Goal: Task Accomplishment & Management: Manage account settings

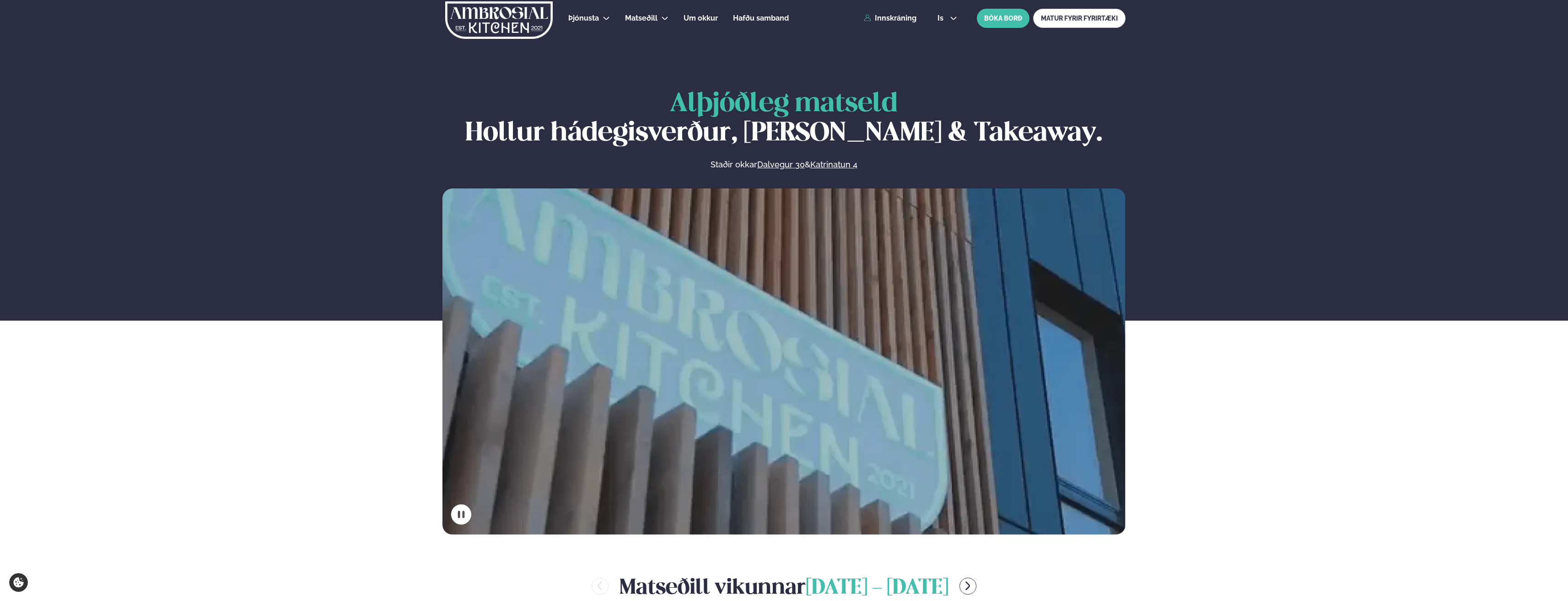
click at [889, 23] on div "Þjónusta Hádegismatur fyrir fyrirtæki Fyrirtækja veitingar Einkapartý Matseðill…" at bounding box center [784, 18] width 738 height 36
click at [889, 8] on div "Þjónusta Hádegismatur fyrir fyrirtæki Fyrirtækja veitingar Einkapartý Matseðill…" at bounding box center [784, 18] width 738 height 36
click at [890, 12] on div "Þjónusta Hádegismatur fyrir fyrirtæki Fyrirtækja veitingar Einkapartý Matseðill…" at bounding box center [784, 18] width 738 height 36
click at [891, 19] on link "Innskráning" at bounding box center [890, 18] width 53 height 8
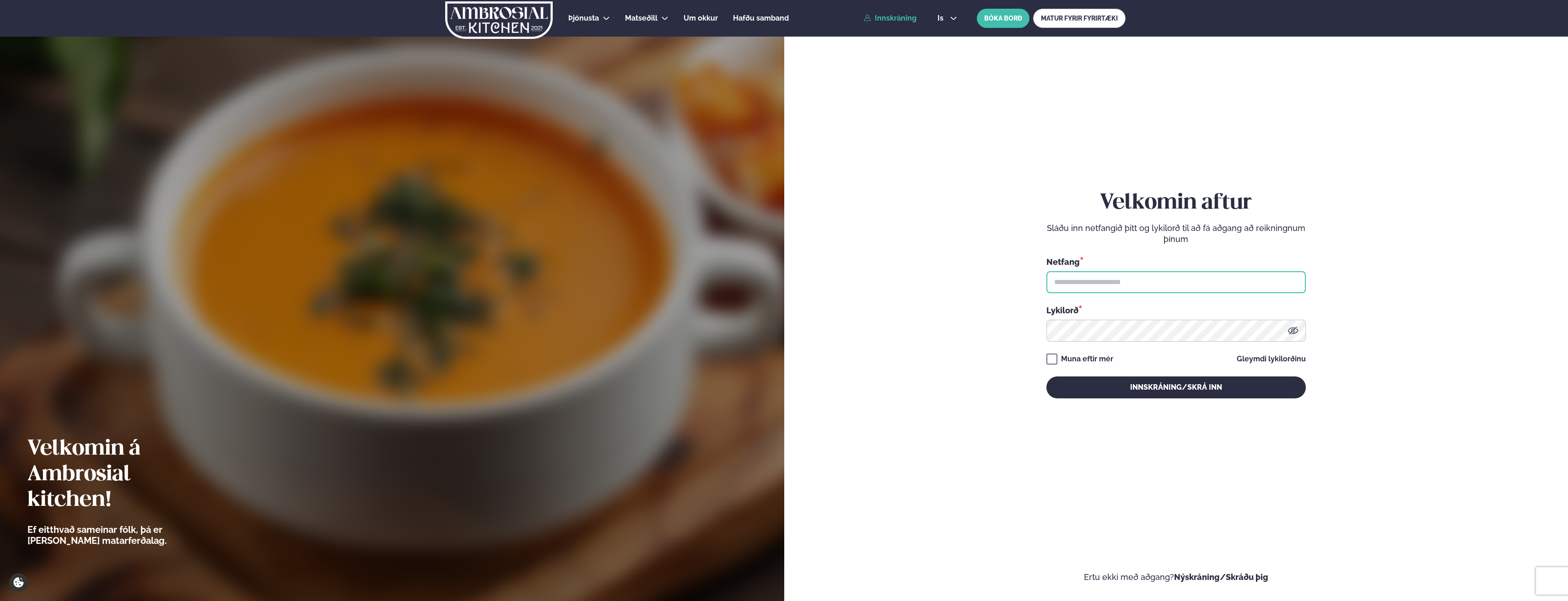
type input "**********"
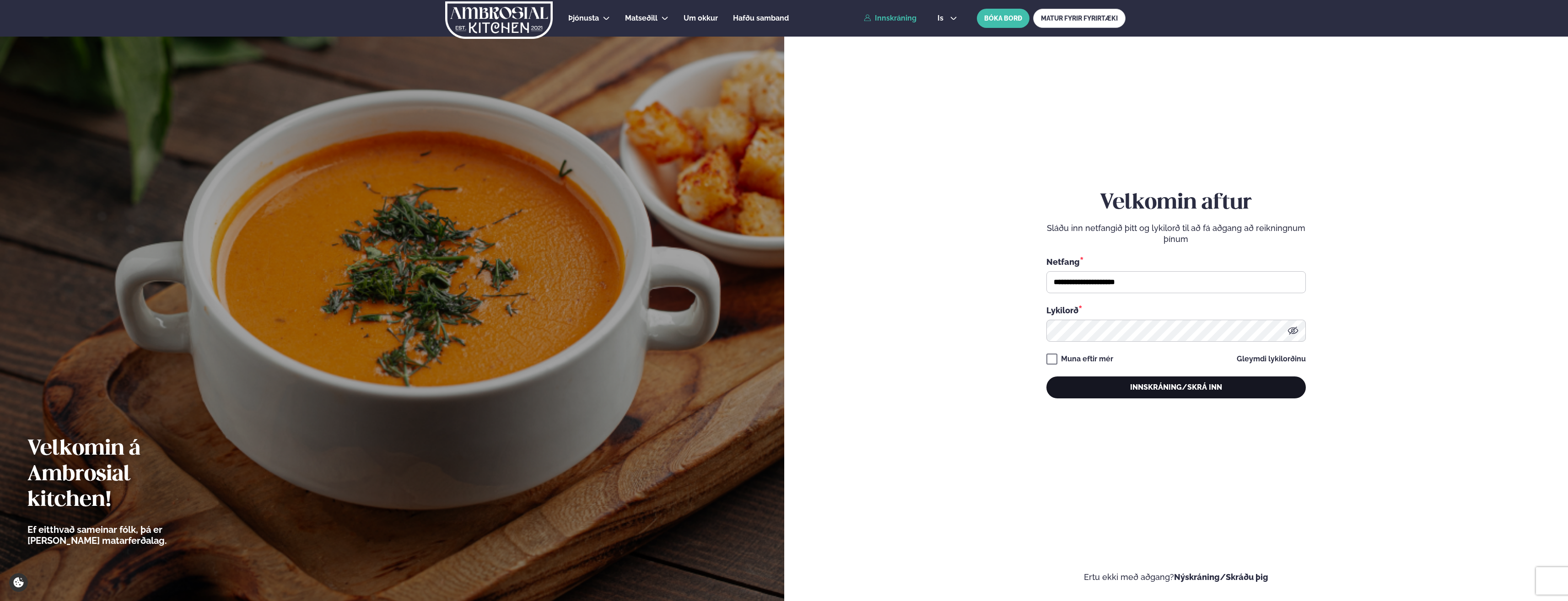
click at [1152, 384] on button "Innskráning/Skrá inn" at bounding box center [1176, 387] width 259 height 22
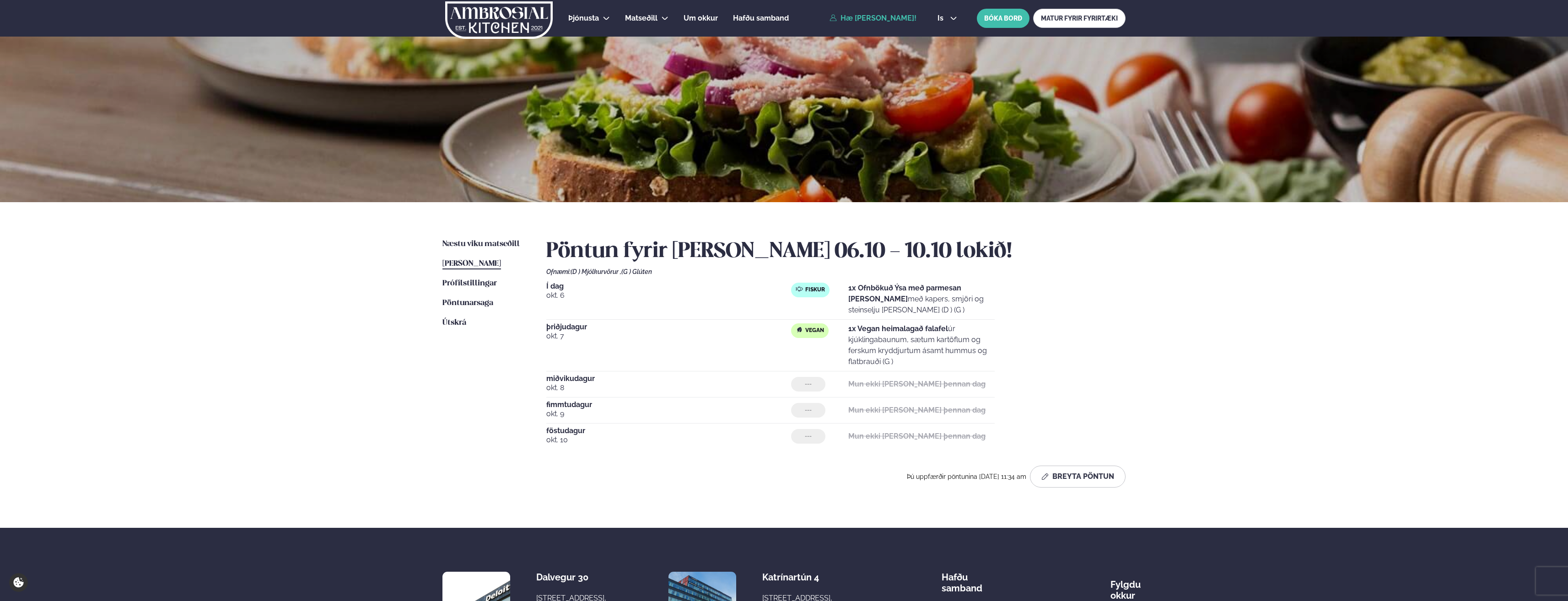
drag, startPoint x: 884, startPoint y: 285, endPoint x: 955, endPoint y: 362, distance: 104.7
click at [955, 362] on div "Í dag [DATE] Fiskur 1x Ofnbökuð Ýsa með parmesan [PERSON_NAME] með kapers, smjö…" at bounding box center [836, 366] width 579 height 167
drag, startPoint x: 955, startPoint y: 362, endPoint x: 926, endPoint y: 365, distance: 29.2
click at [926, 365] on p "1x Vegan heimalagað falafel úr kjúklingabaunum, sætum kartöflum og ferskum kryd…" at bounding box center [921, 345] width 147 height 44
drag, startPoint x: 459, startPoint y: 265, endPoint x: 471, endPoint y: 322, distance: 58.2
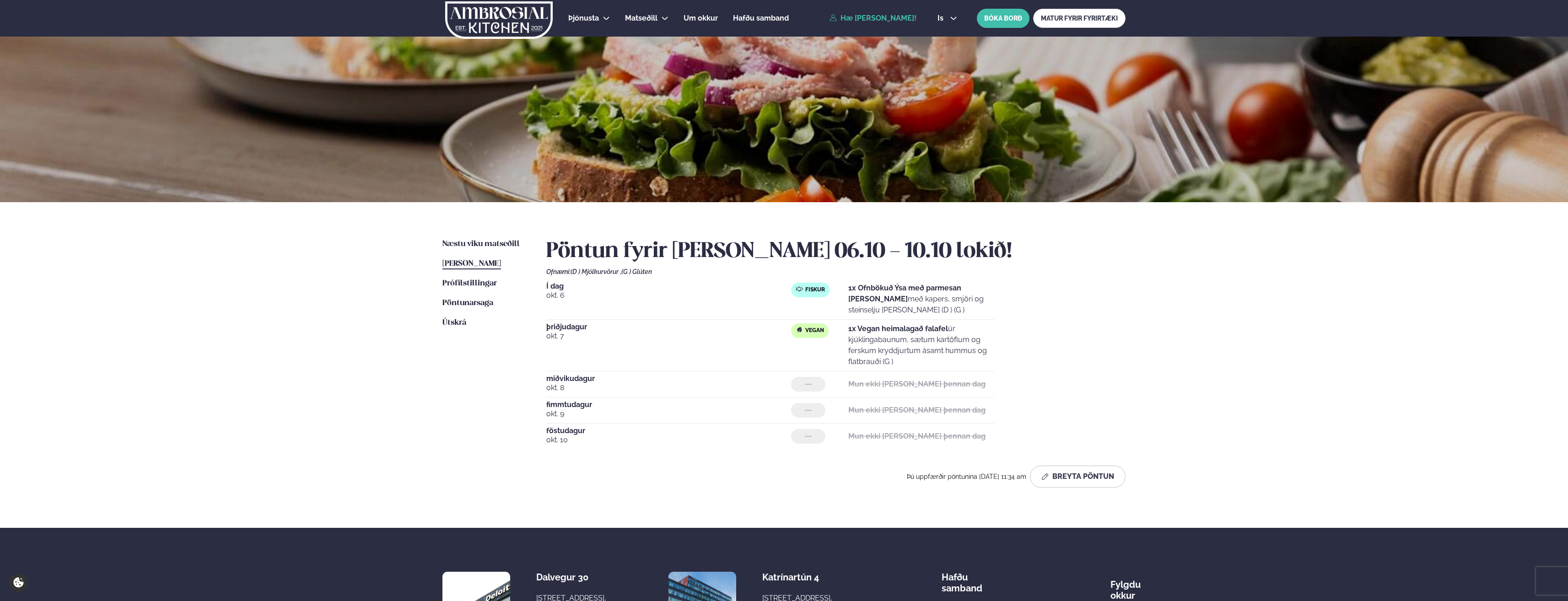
click at [459, 265] on span "[PERSON_NAME]" at bounding box center [472, 264] width 59 height 8
